Goal: Task Accomplishment & Management: Use online tool/utility

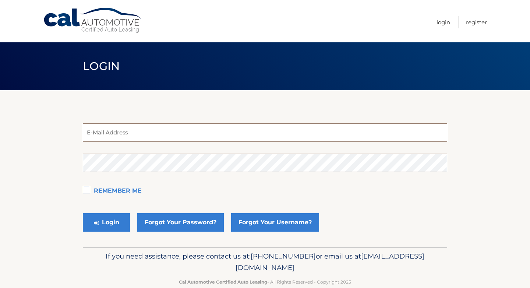
click at [215, 136] on input "email" at bounding box center [265, 132] width 365 height 18
click at [211, 136] on input "estest" at bounding box center [265, 132] width 365 height 18
click at [83, 213] on button "Login" at bounding box center [106, 222] width 47 height 18
click at [404, 97] on div "esadmin E-Mail Address Password Remember Me Login Forgot Your Password? Forgot …" at bounding box center [265, 168] width 365 height 157
paste input "test@easternstandard.com"
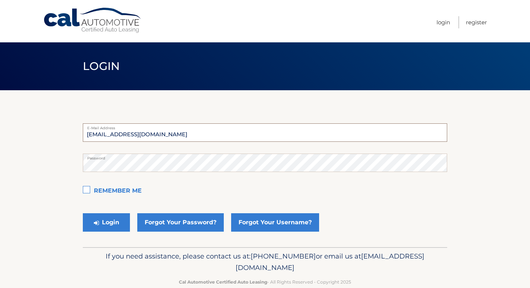
type input "estest@easternstandard.com"
click at [83, 213] on button "Login" at bounding box center [106, 222] width 47 height 18
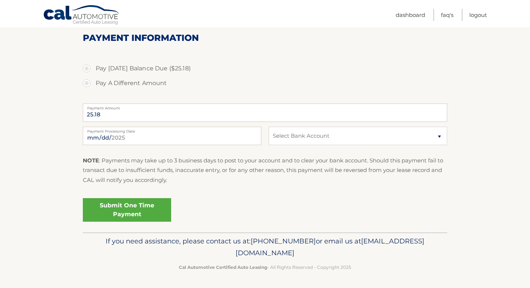
scroll to position [64, 0]
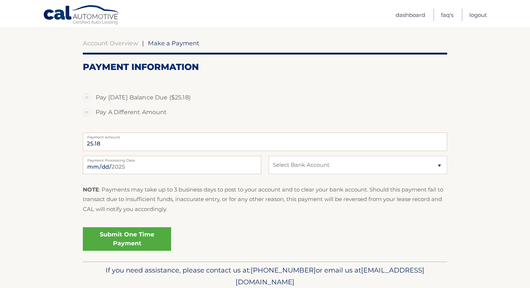
click at [314, 194] on p "NOTE : Payments may take up to 3 business days to post to your account and to c…" at bounding box center [265, 199] width 365 height 29
